Goal: Information Seeking & Learning: Learn about a topic

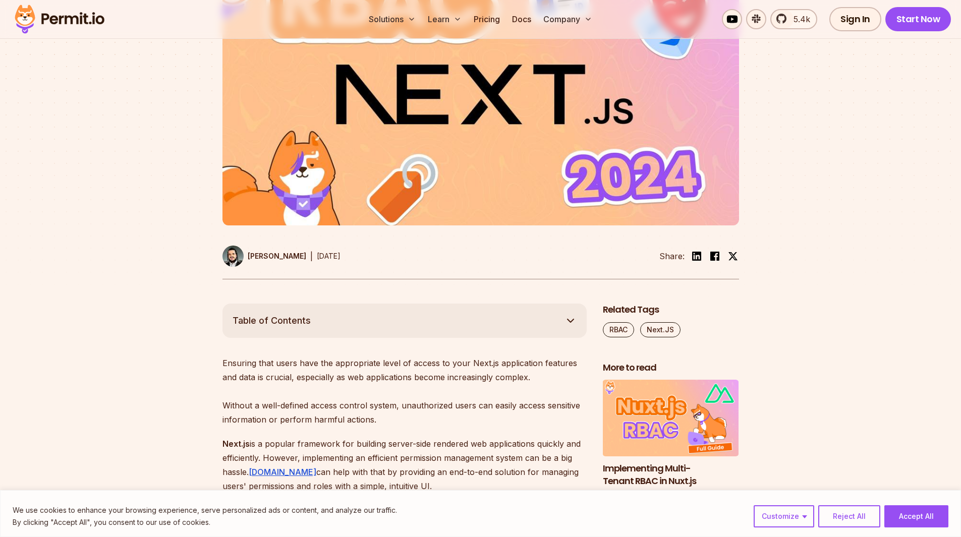
scroll to position [293, 0]
click at [232, 257] on img at bounding box center [233, 255] width 21 height 21
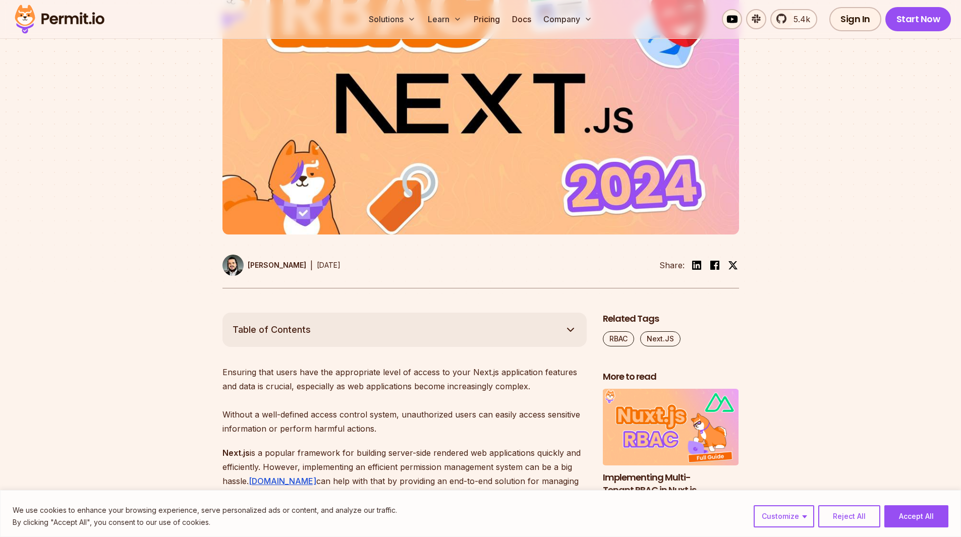
scroll to position [293, 0]
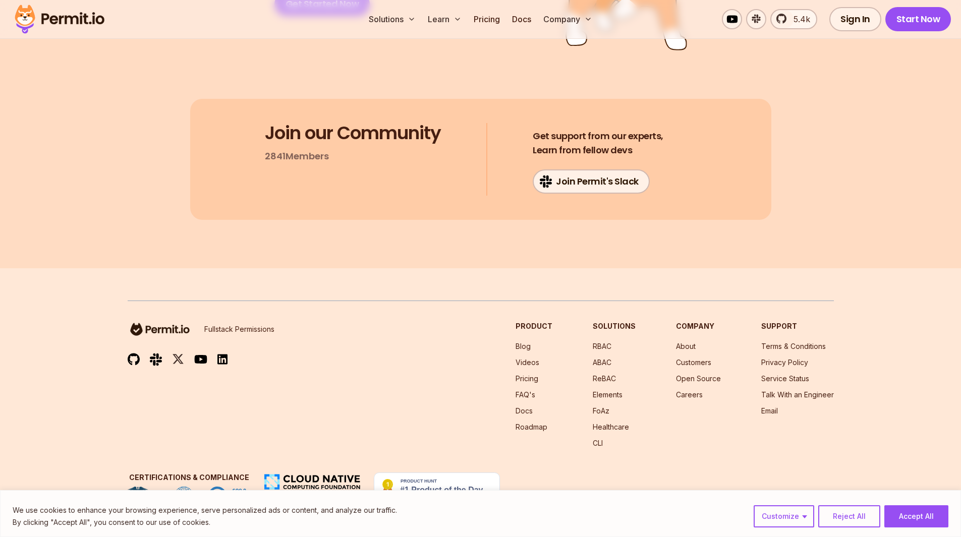
scroll to position [6228, 0]
